Goal: Transaction & Acquisition: Purchase product/service

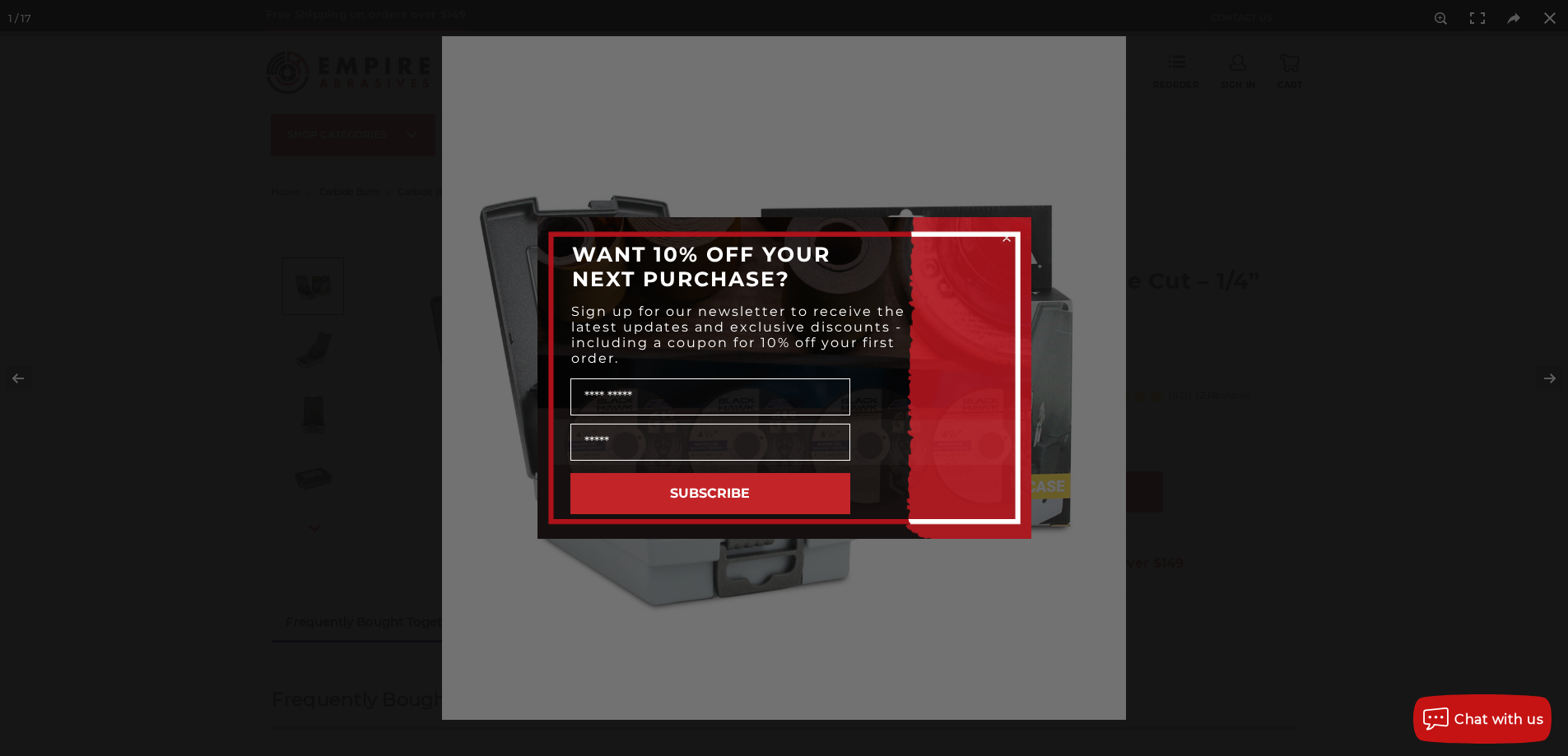
click at [1004, 237] on circle "Close dialog" at bounding box center [1006, 237] width 16 height 16
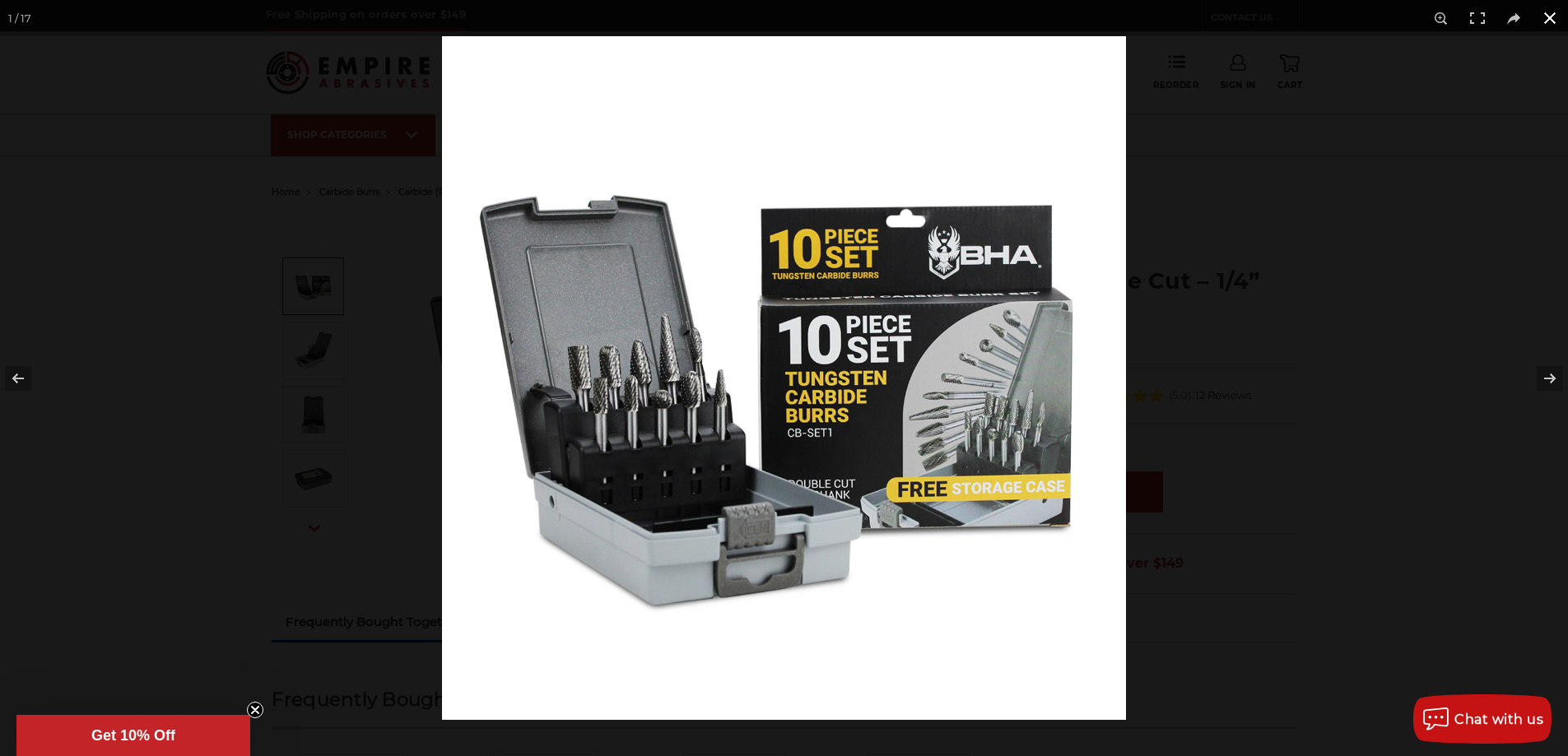
click at [1547, 23] on button at bounding box center [1549, 18] width 36 height 36
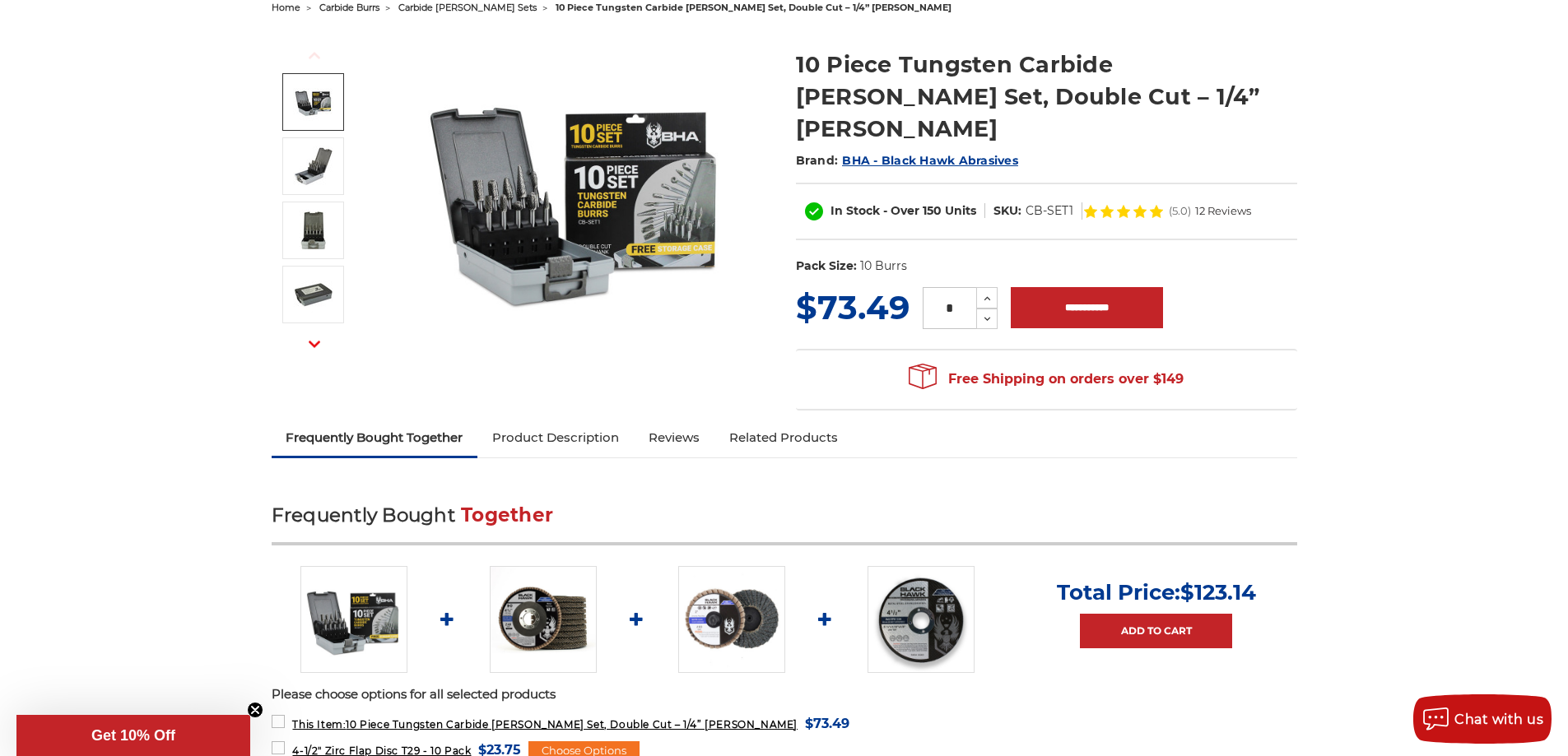
scroll to position [329, 0]
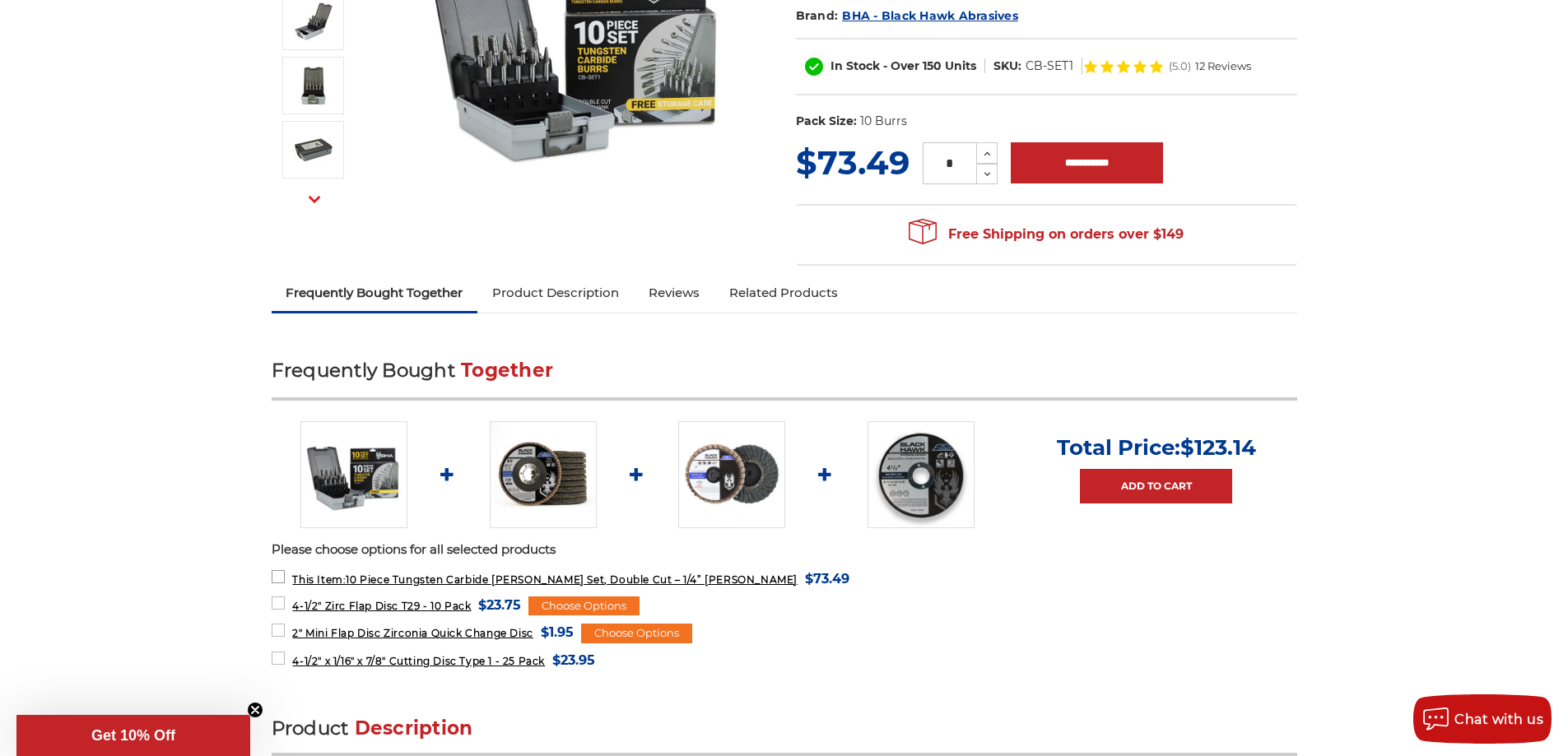
click at [630, 573] on span "This Item: 10 Piece Tungsten Carbide [PERSON_NAME] Set, Double Cut – 1/4” [PERS…" at bounding box center [545, 579] width 506 height 12
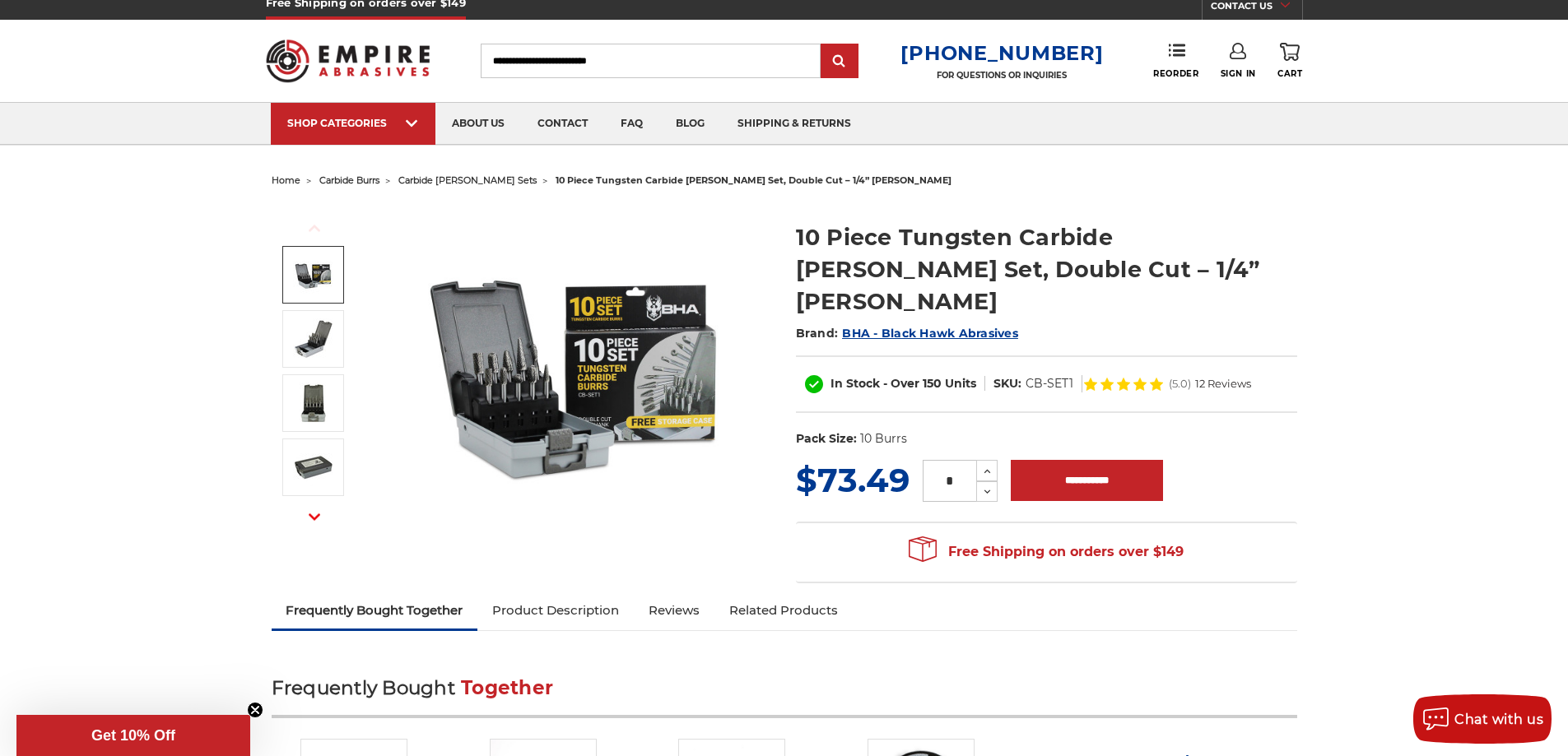
scroll to position [0, 0]
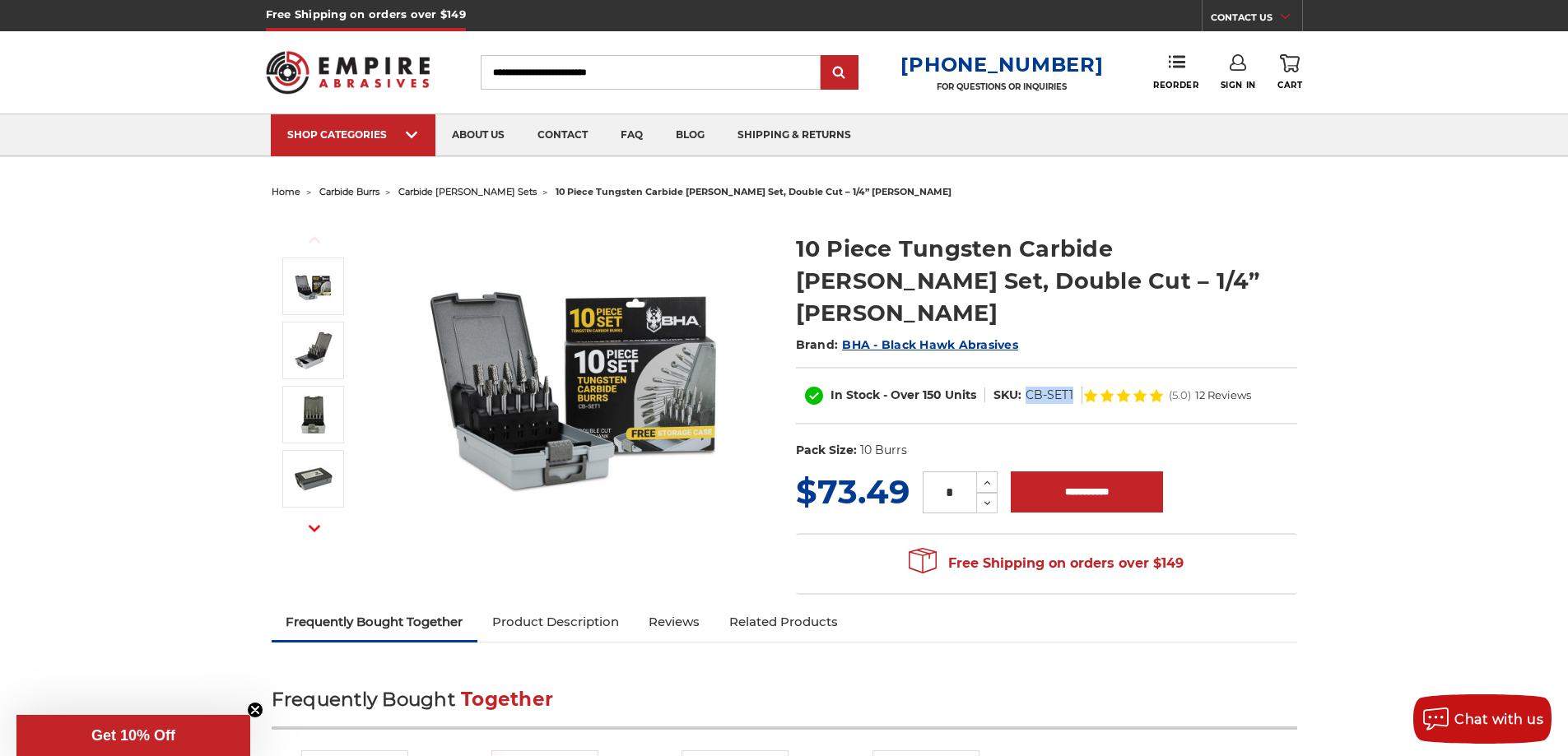
drag, startPoint x: 1072, startPoint y: 361, endPoint x: 1028, endPoint y: 361, distance: 44.0
click at [1028, 387] on dd "CB-SET1" at bounding box center [1048, 395] width 47 height 18
copy dd "CB-SET1"
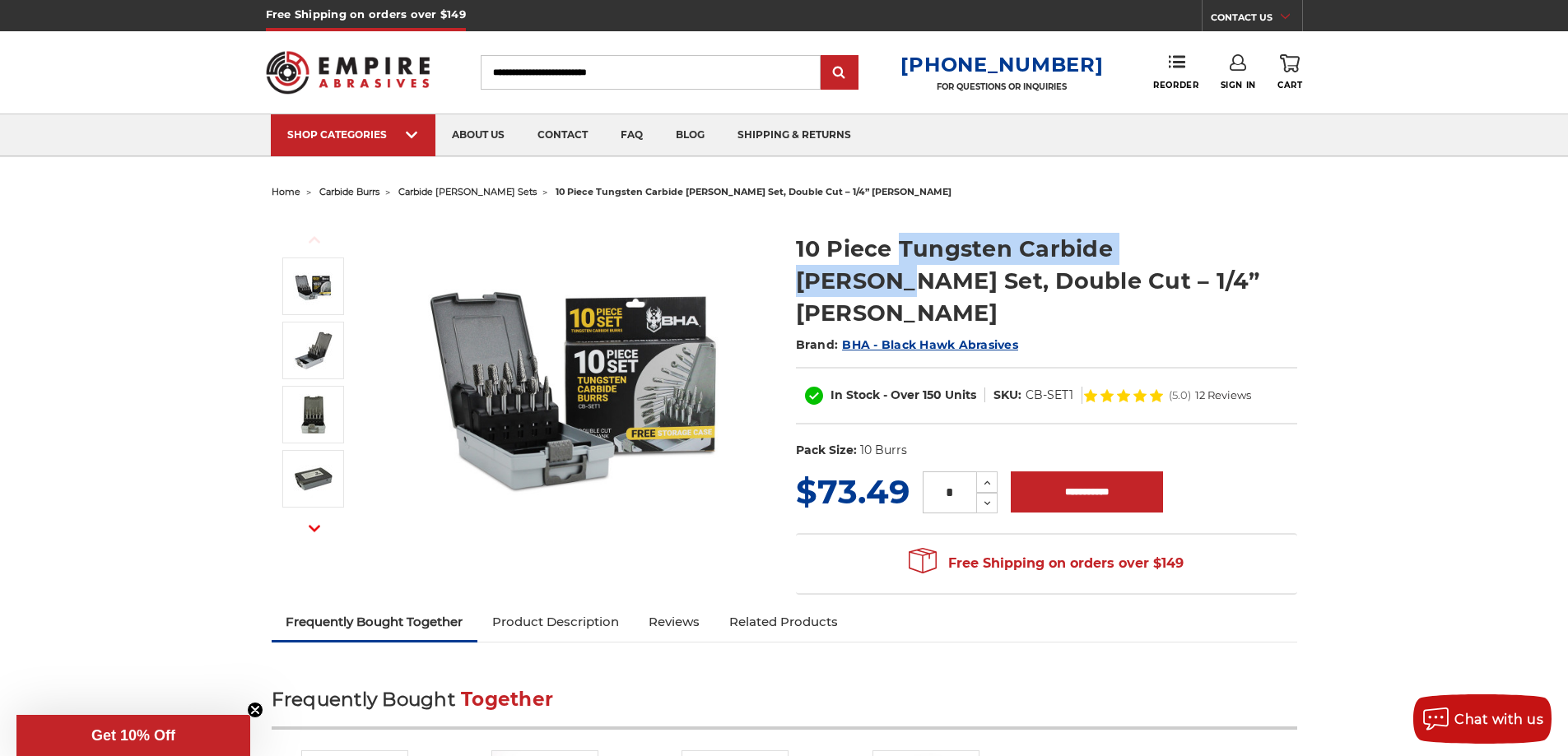
drag, startPoint x: 903, startPoint y: 246, endPoint x: 1208, endPoint y: 251, distance: 305.0
click at [1208, 251] on h1 "10 Piece Tungsten Carbide [PERSON_NAME] Set, Double Cut – 1/4” [PERSON_NAME]" at bounding box center [1047, 281] width 501 height 96
copy h1 "Tungsten Carbide Burr Set"
